Goal: Information Seeking & Learning: Learn about a topic

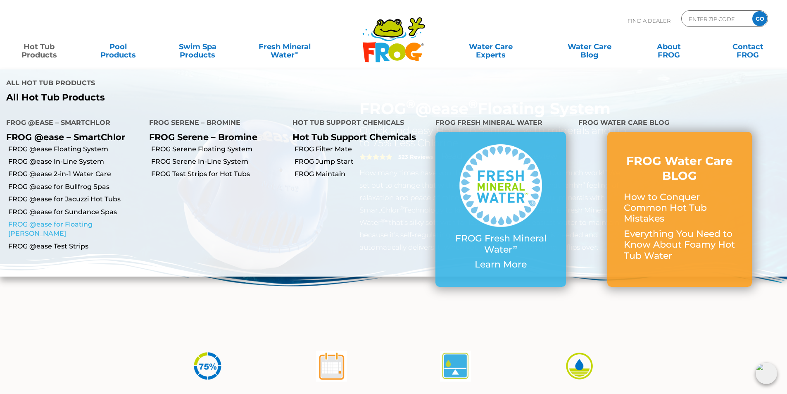
click at [83, 220] on link "FROG @ease for Floating [PERSON_NAME]" at bounding box center [75, 229] width 135 height 19
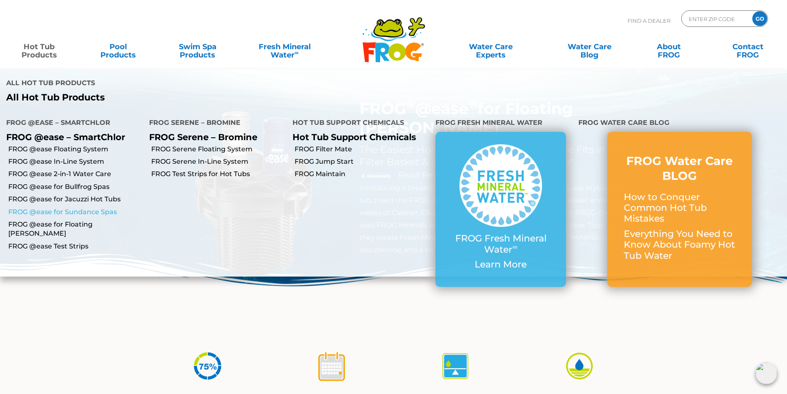
click at [69, 207] on link "FROG @ease for Sundance Spas" at bounding box center [75, 211] width 135 height 9
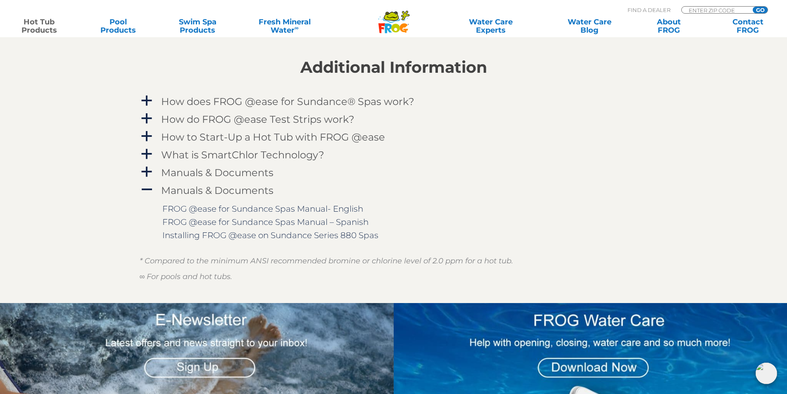
scroll to position [867, 0]
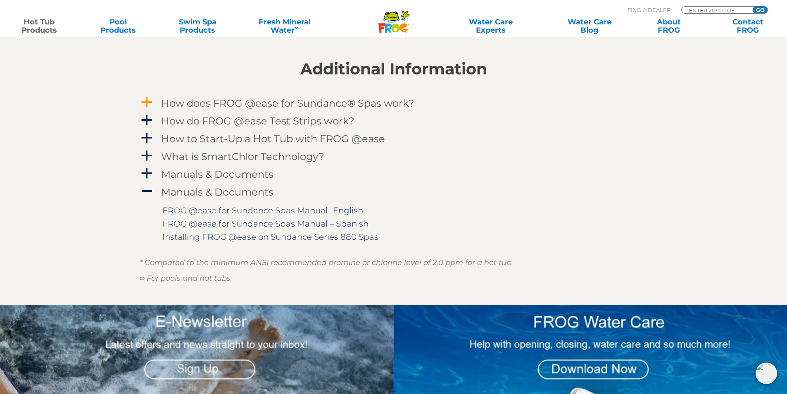
click at [226, 106] on h4 "How does FROG @ease for Sundance® Spas work?" at bounding box center [287, 102] width 253 height 11
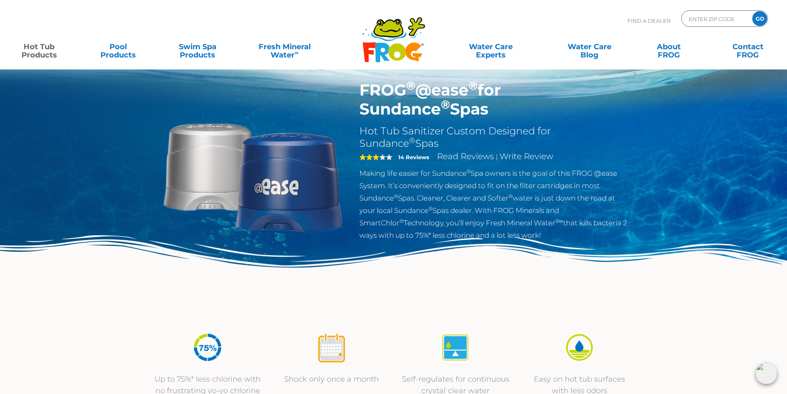
scroll to position [0, 0]
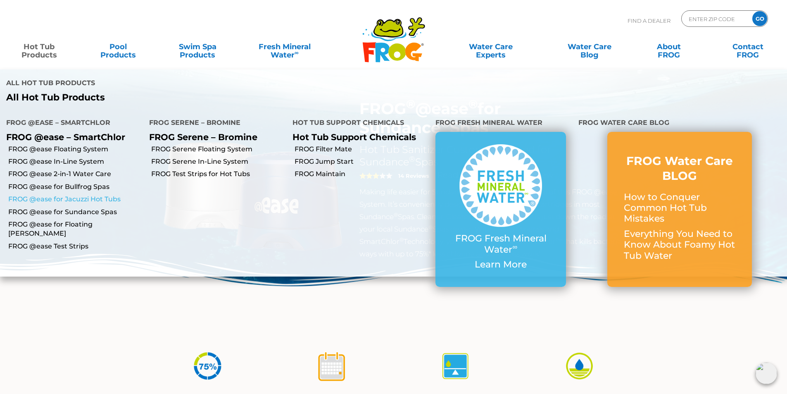
click at [59, 195] on link "FROG @ease for Jacuzzi Hot Tubs" at bounding box center [75, 199] width 135 height 9
click at [51, 182] on link "FROG @ease for Bullfrog Spas" at bounding box center [75, 186] width 135 height 9
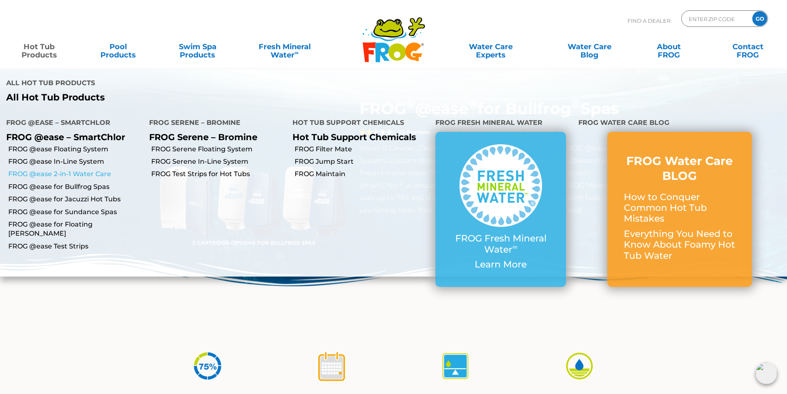
click at [52, 169] on link "FROG @ease 2-in-1 Water Care" at bounding box center [75, 173] width 135 height 9
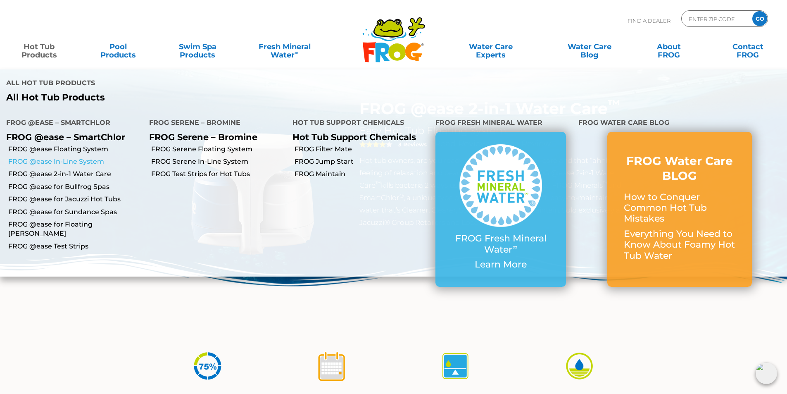
click at [45, 157] on link "FROG @ease In-Line System" at bounding box center [75, 161] width 135 height 9
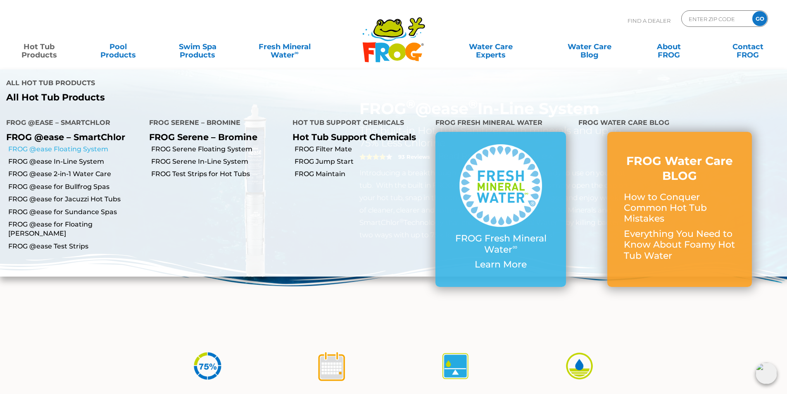
click at [65, 145] on link "FROG @ease Floating System" at bounding box center [75, 149] width 135 height 9
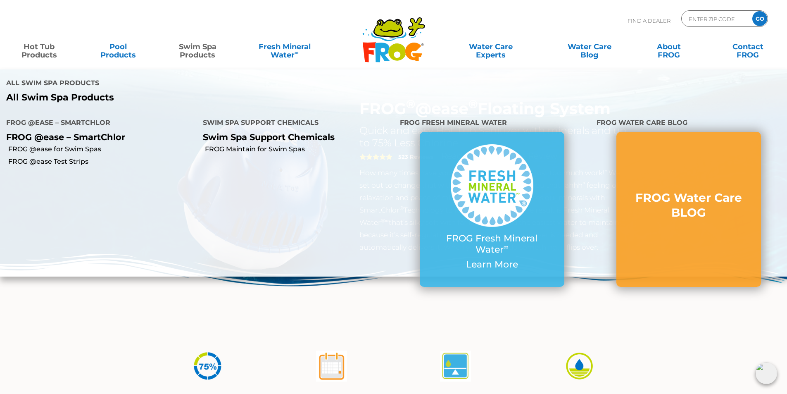
click at [206, 53] on link "Swim Spa Products" at bounding box center [198, 46] width 62 height 17
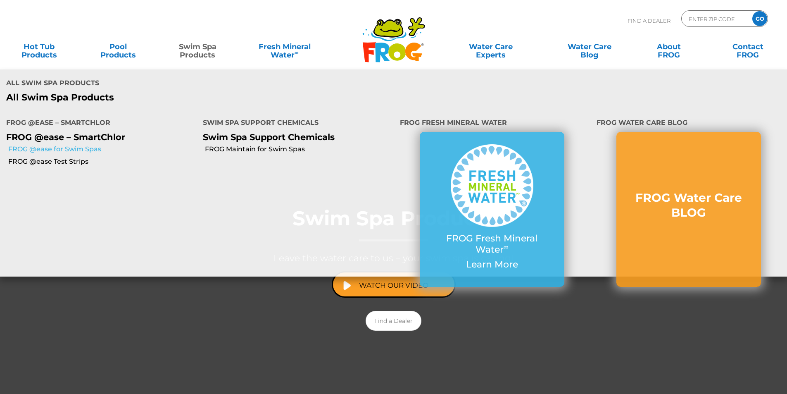
click at [90, 145] on link "FROG @ease for Swim Spas" at bounding box center [102, 149] width 188 height 9
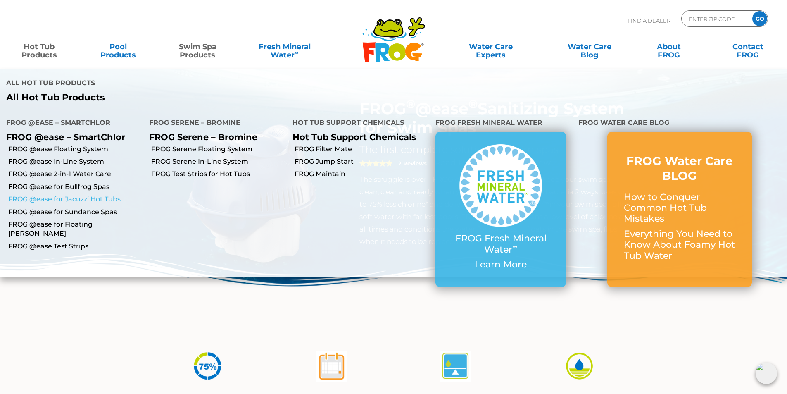
click at [64, 195] on link "FROG @ease for Jacuzzi Hot Tubs" at bounding box center [75, 199] width 135 height 9
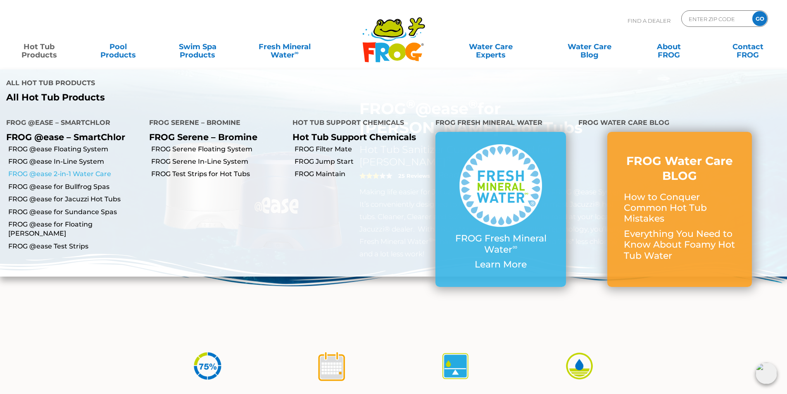
click at [57, 169] on link "FROG @ease 2-in-1 Water Care" at bounding box center [75, 173] width 135 height 9
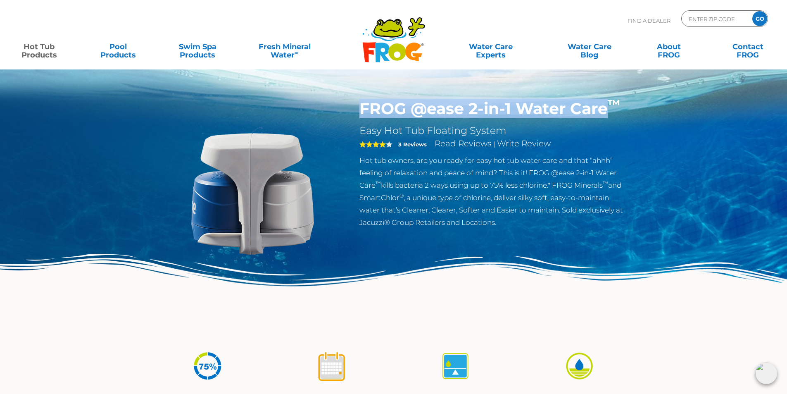
drag, startPoint x: 359, startPoint y: 110, endPoint x: 603, endPoint y: 103, distance: 245.0
click at [603, 103] on div "FROG @ease 2-in-1 Water Care ™ Easy Hot Tub Floating System 4 3 Reviews Read Re…" at bounding box center [494, 165] width 282 height 133
copy h1 "FROG @ease 2-in-1 Water Care"
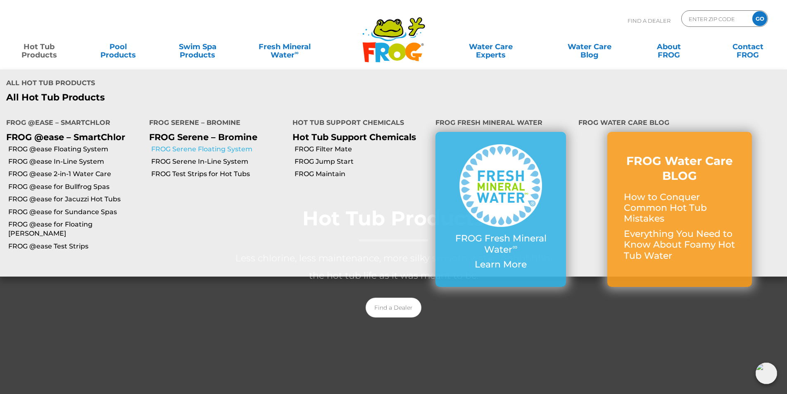
click at [228, 145] on link "FROG Serene Floating System" at bounding box center [218, 149] width 135 height 9
